Goal: Find specific page/section: Find specific page/section

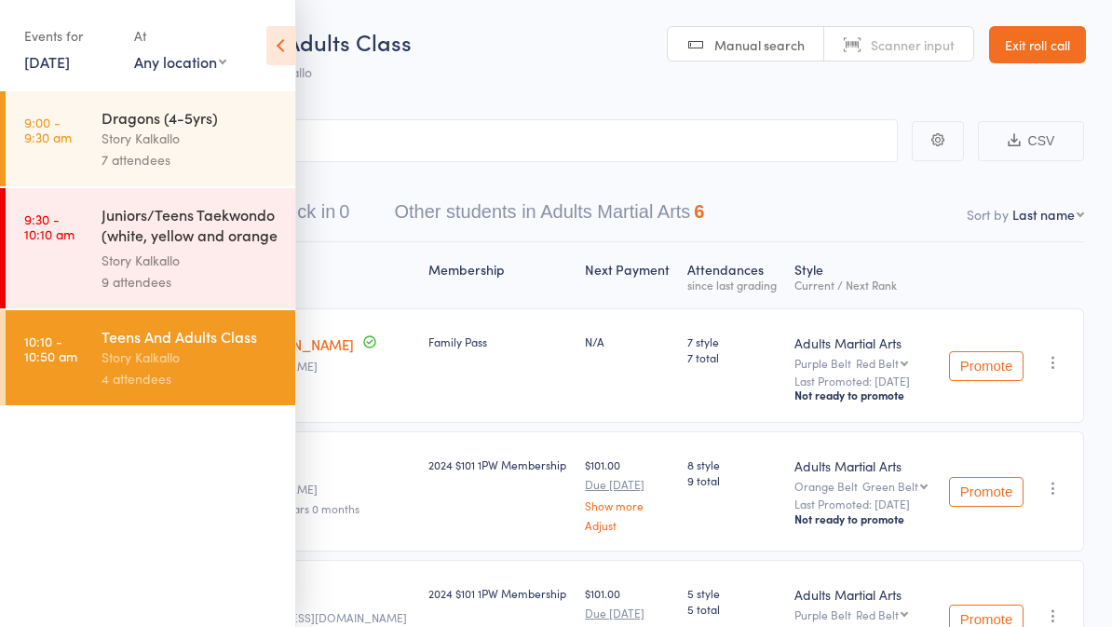
click at [1034, 43] on link "Exit roll call" at bounding box center [1037, 44] width 97 height 37
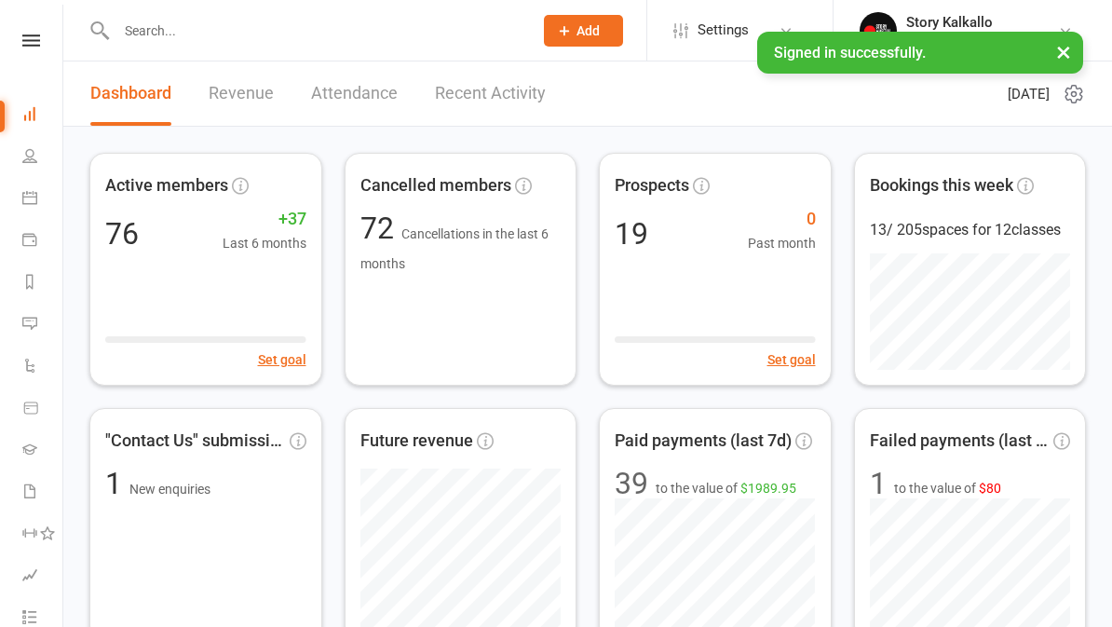
click at [332, 38] on input "text" at bounding box center [315, 31] width 409 height 26
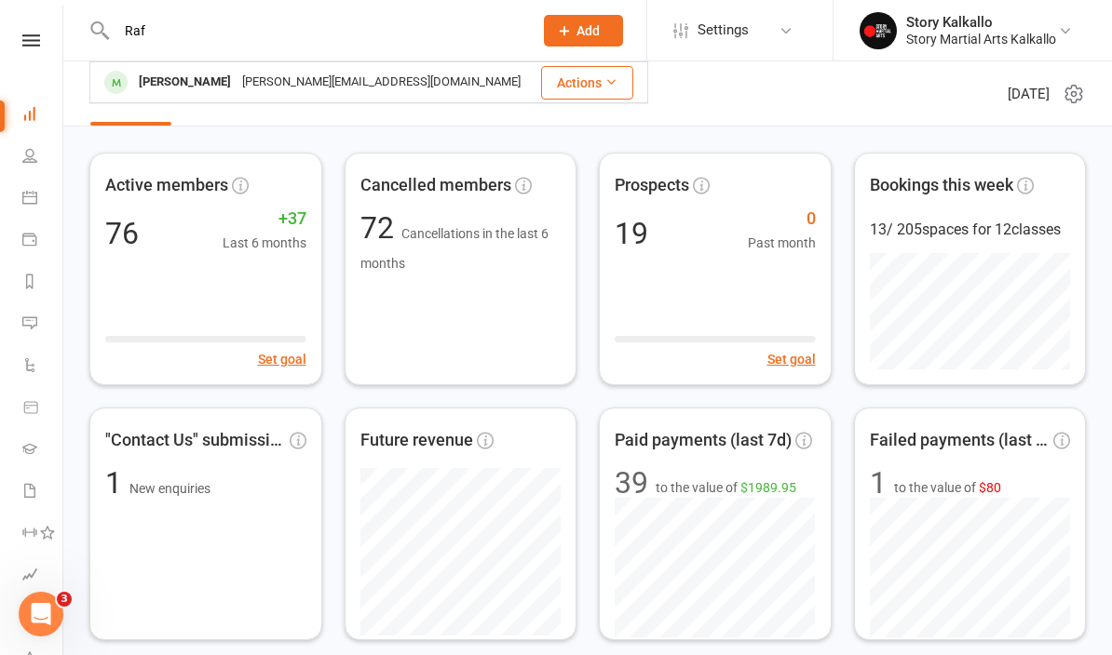
type input "Raf"
click at [270, 86] on div "[PERSON_NAME][EMAIL_ADDRESS][DOMAIN_NAME]" at bounding box center [381, 82] width 290 height 27
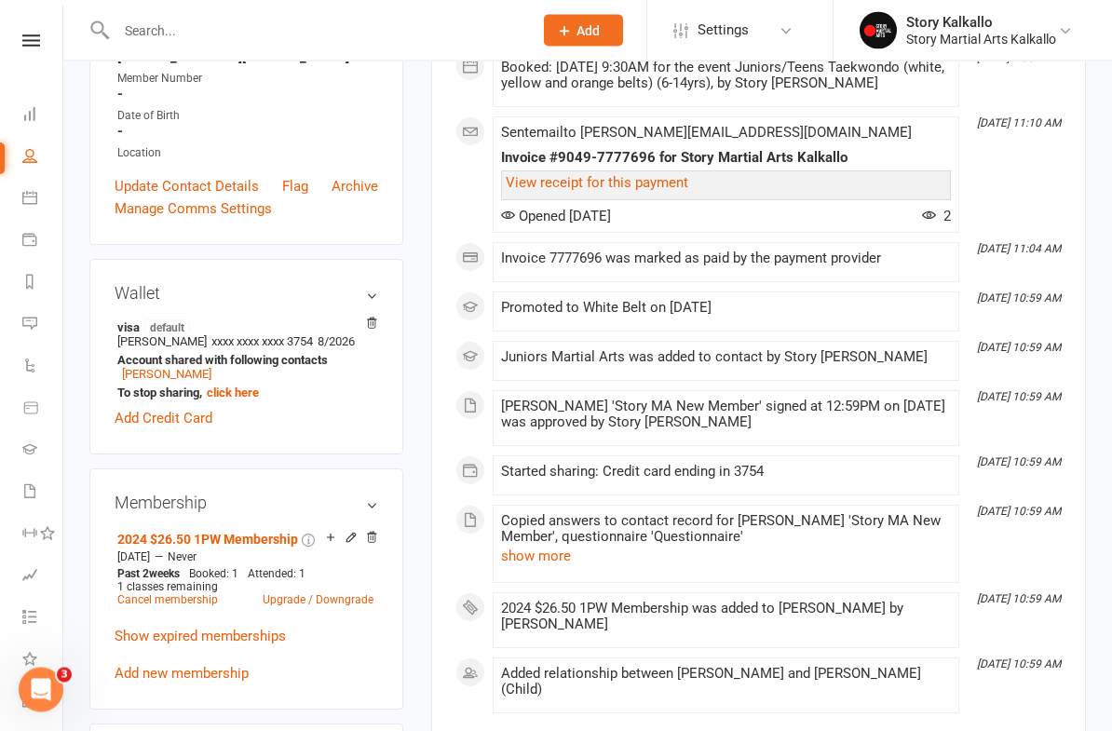
scroll to position [485, 0]
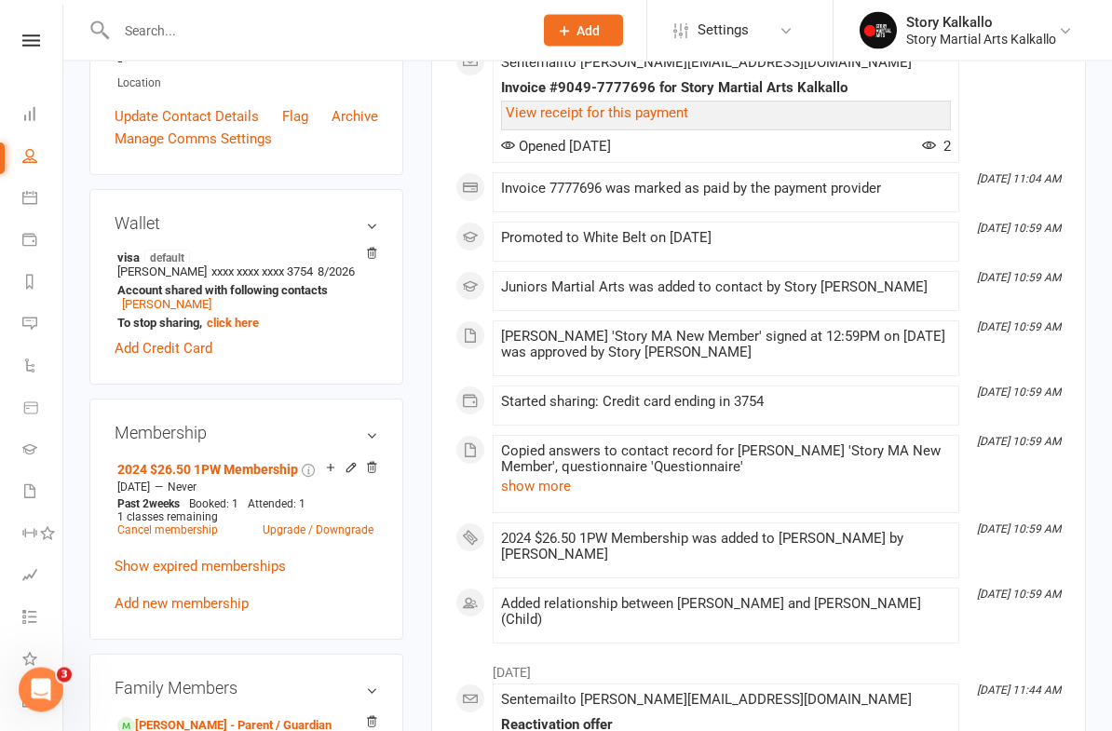
click at [37, 115] on link "Dashboard" at bounding box center [43, 116] width 42 height 42
